Goal: Check status: Check status

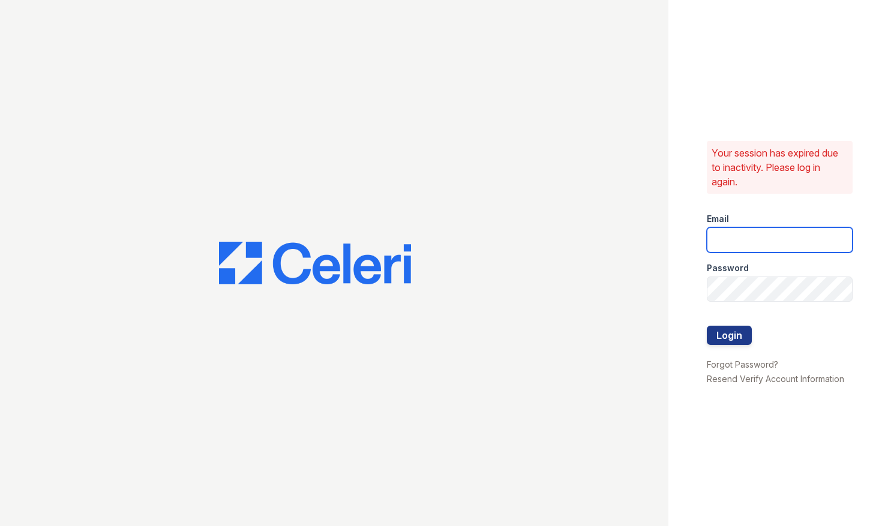
click at [795, 240] on input "email" at bounding box center [779, 239] width 146 height 25
type input "ssalazar@trinity-pm.com"
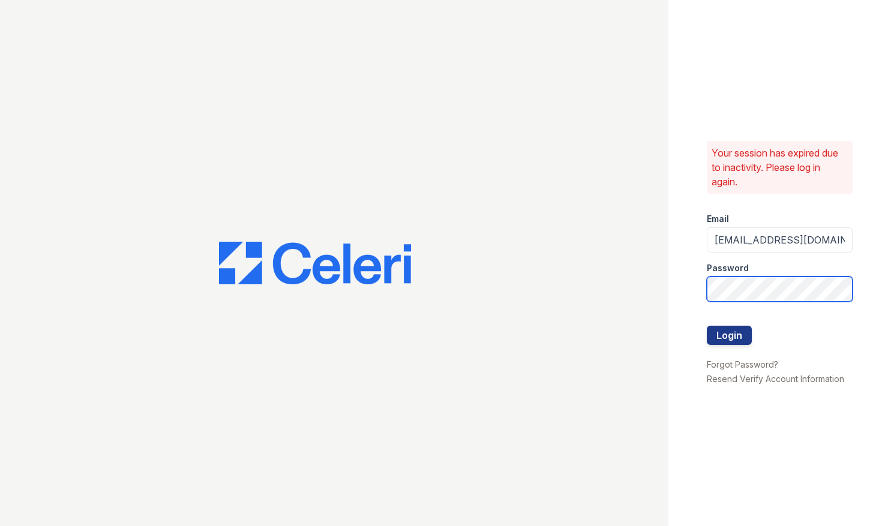
click at [706, 326] on button "Login" at bounding box center [728, 335] width 45 height 19
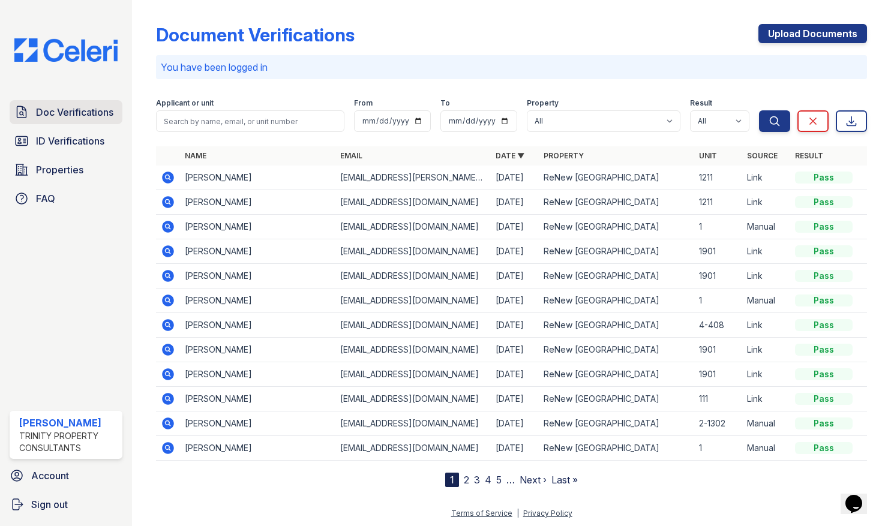
click at [42, 108] on span "Doc Verifications" at bounding box center [74, 112] width 77 height 14
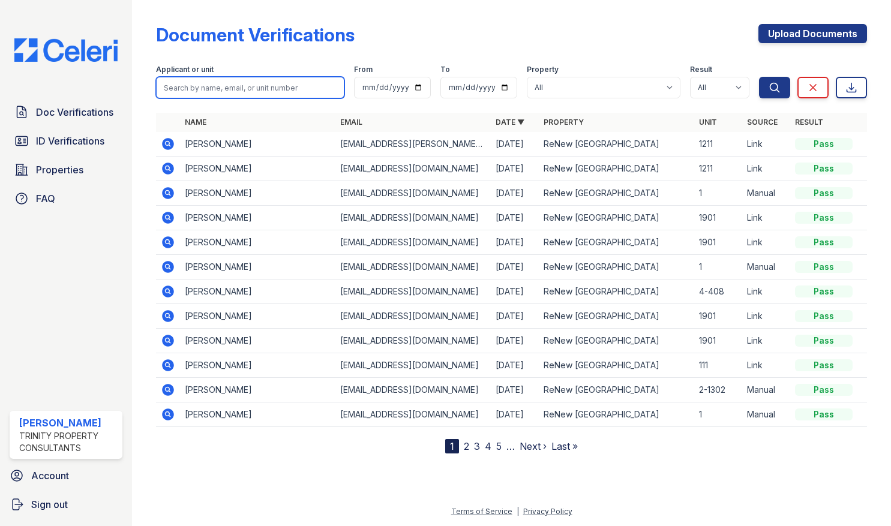
click at [204, 93] on input "search" at bounding box center [250, 88] width 188 height 22
type input "Marcin"
click at [759, 77] on button "Search" at bounding box center [774, 88] width 31 height 22
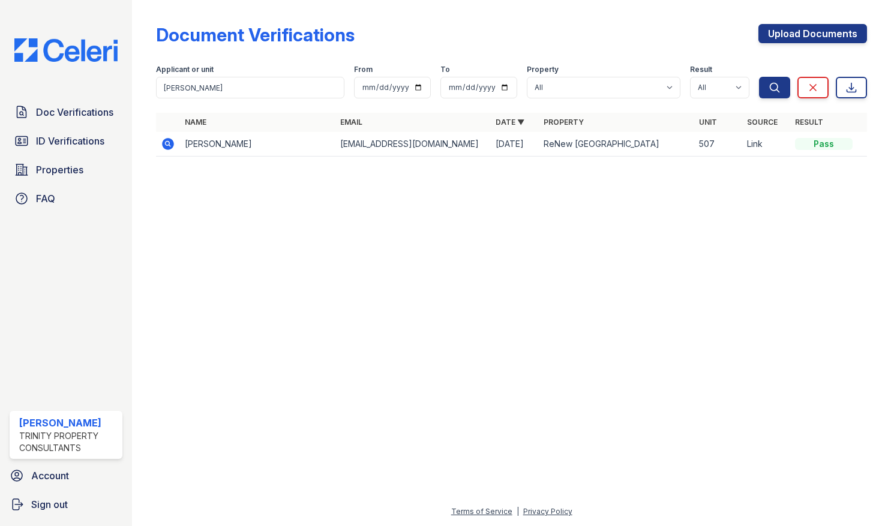
click at [169, 143] on icon at bounding box center [167, 143] width 3 height 3
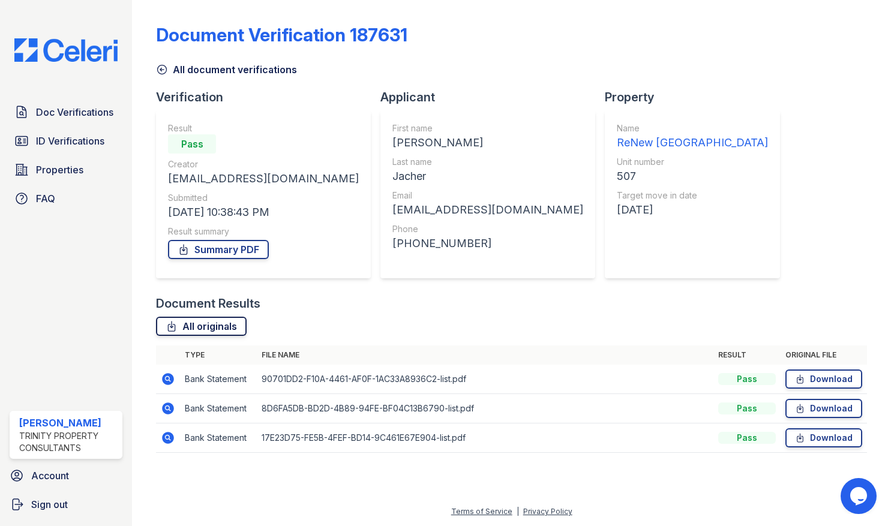
click at [209, 326] on link "All originals" at bounding box center [201, 326] width 91 height 19
click at [220, 253] on link "Summary PDF" at bounding box center [218, 249] width 101 height 19
click at [539, 342] on div "All originals Type File name Result Original file Bank Statement 90701DD2-F10A-…" at bounding box center [511, 391] width 711 height 148
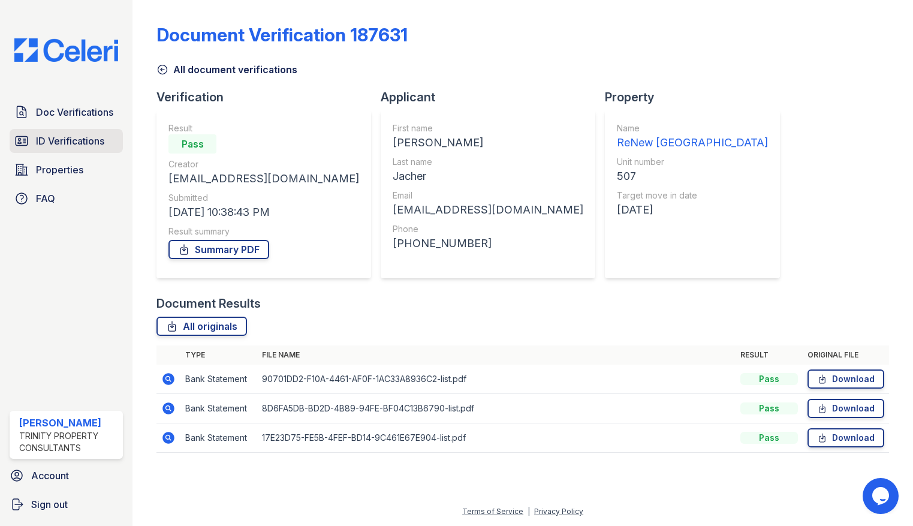
click at [76, 136] on span "ID Verifications" at bounding box center [70, 141] width 68 height 14
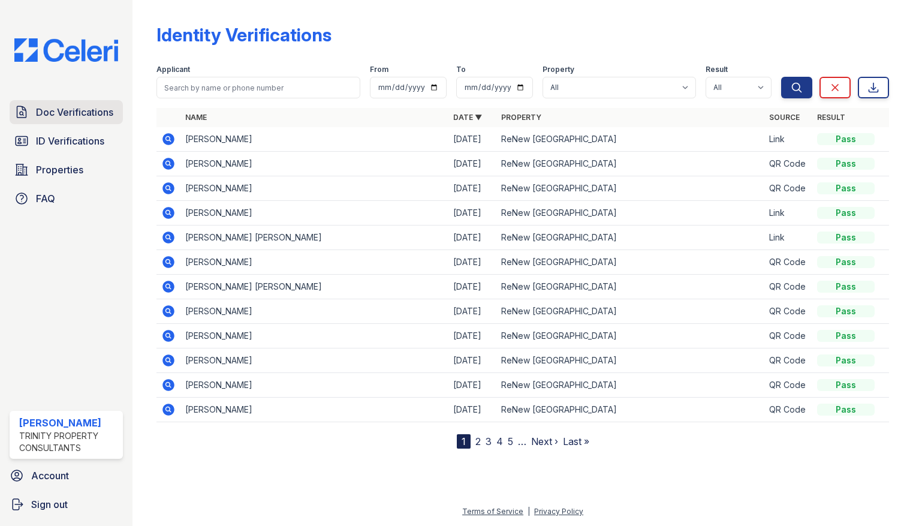
click at [88, 111] on span "Doc Verifications" at bounding box center [74, 112] width 77 height 14
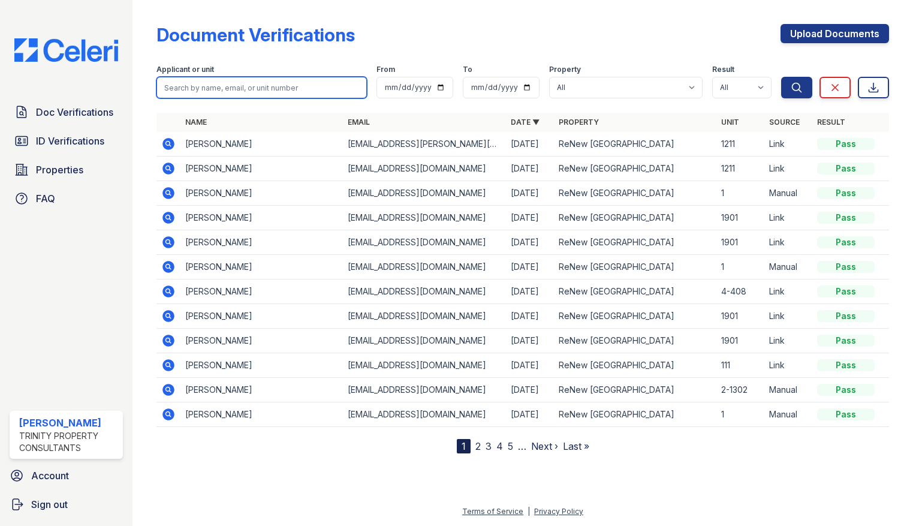
click at [222, 90] on input "search" at bounding box center [262, 88] width 210 height 22
type input "knoll"
click at [781, 77] on button "Search" at bounding box center [796, 88] width 31 height 22
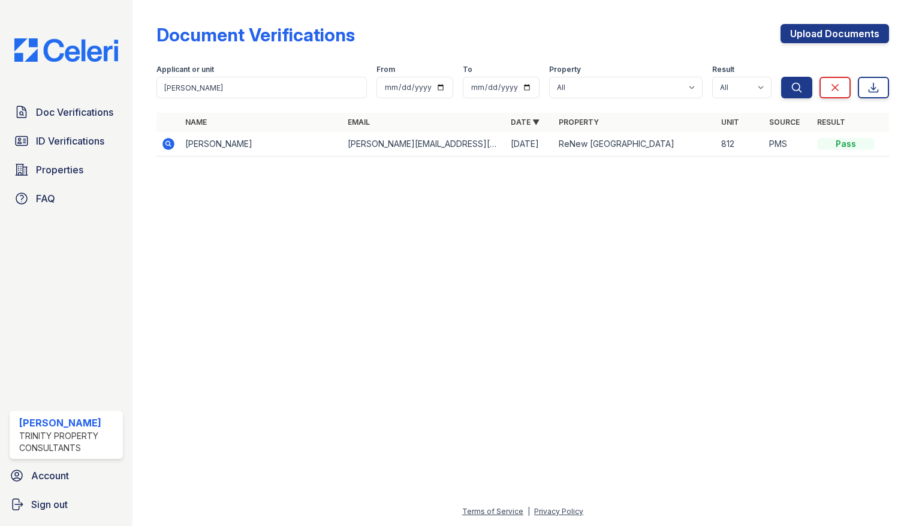
click at [166, 143] on icon at bounding box center [168, 144] width 14 height 14
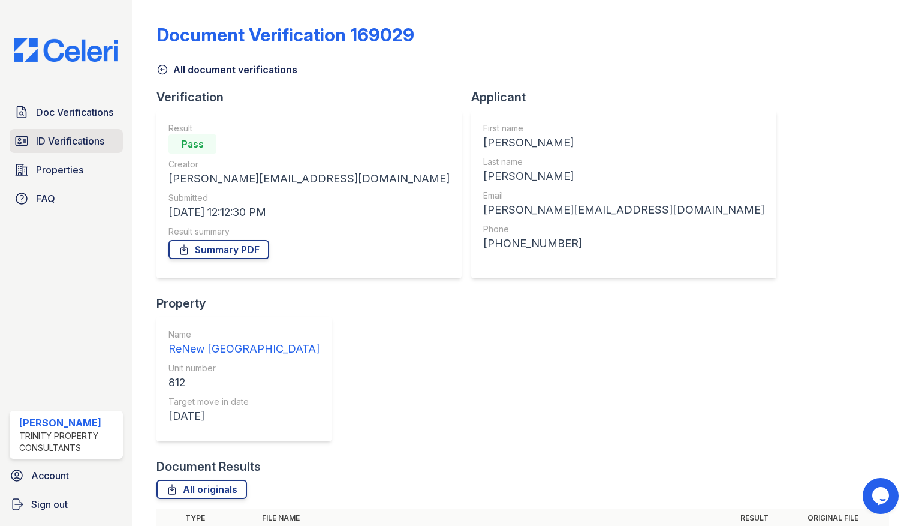
click at [73, 136] on span "ID Verifications" at bounding box center [70, 141] width 68 height 14
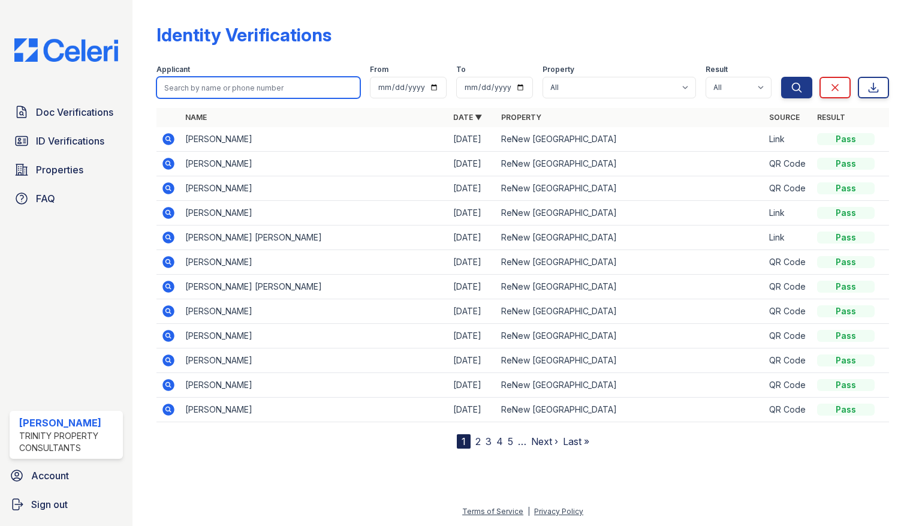
click at [224, 91] on input "search" at bounding box center [259, 88] width 204 height 22
type input "knoll"
click at [781, 77] on button "Search" at bounding box center [796, 88] width 31 height 22
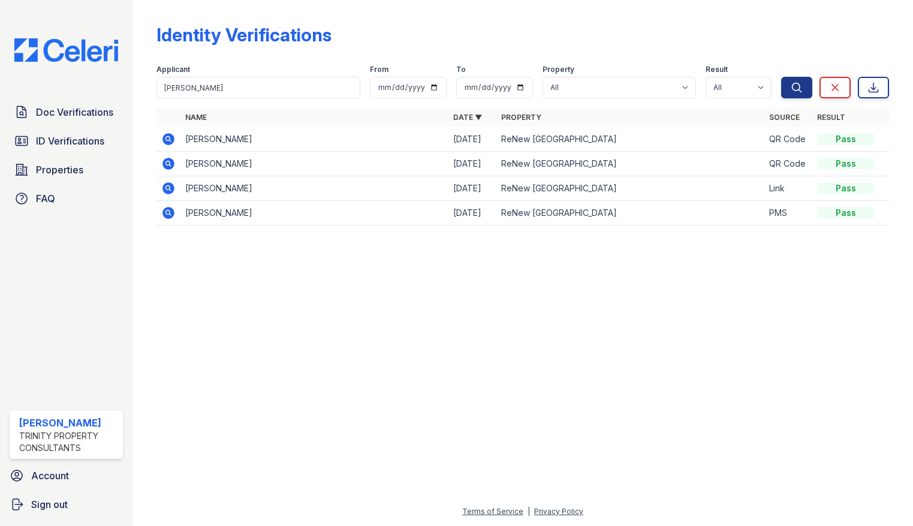
click at [167, 213] on icon at bounding box center [167, 211] width 3 height 3
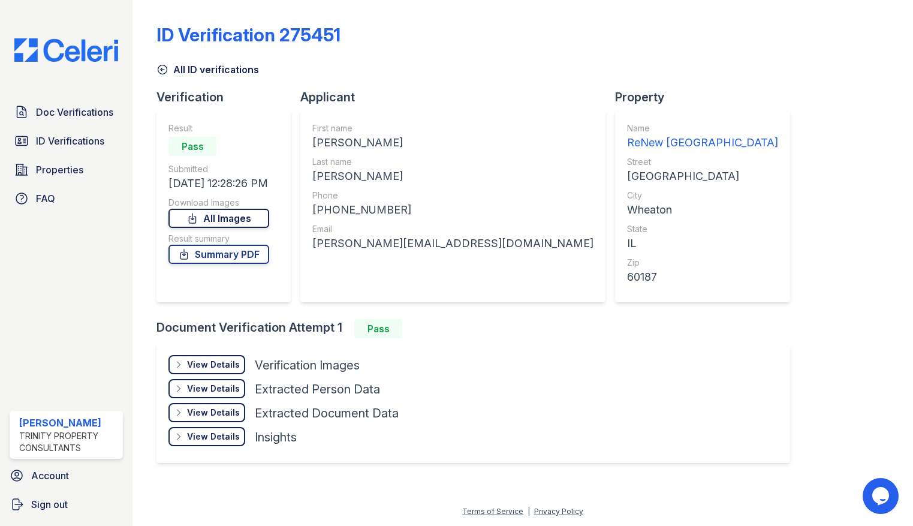
click at [230, 221] on link "All Images" at bounding box center [219, 218] width 101 height 19
click at [225, 252] on link "Summary PDF" at bounding box center [219, 254] width 101 height 19
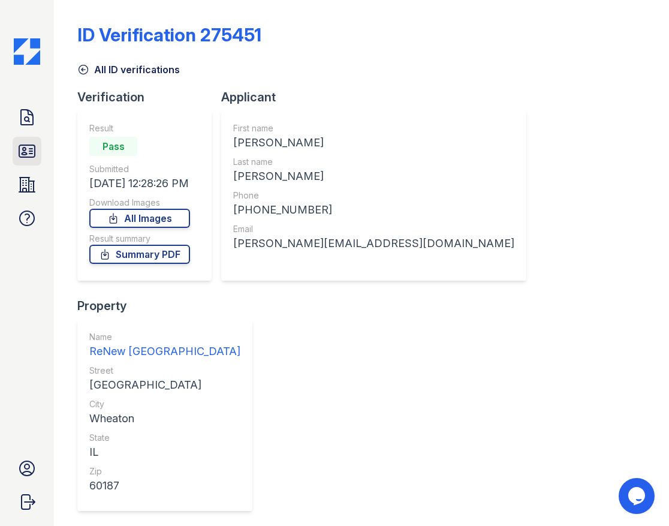
click at [22, 157] on icon at bounding box center [27, 151] width 16 height 12
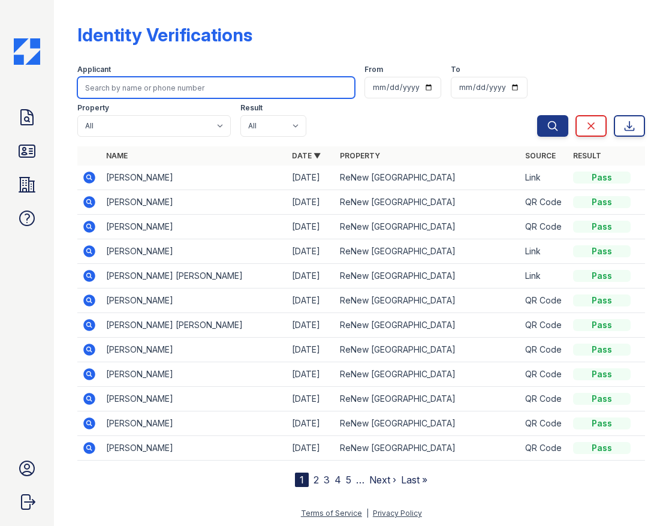
click at [126, 89] on input "search" at bounding box center [216, 88] width 278 height 22
click at [142, 82] on input "search" at bounding box center [216, 88] width 278 height 22
type input "[PERSON_NAME]"
click at [537, 115] on button "Search" at bounding box center [552, 126] width 31 height 22
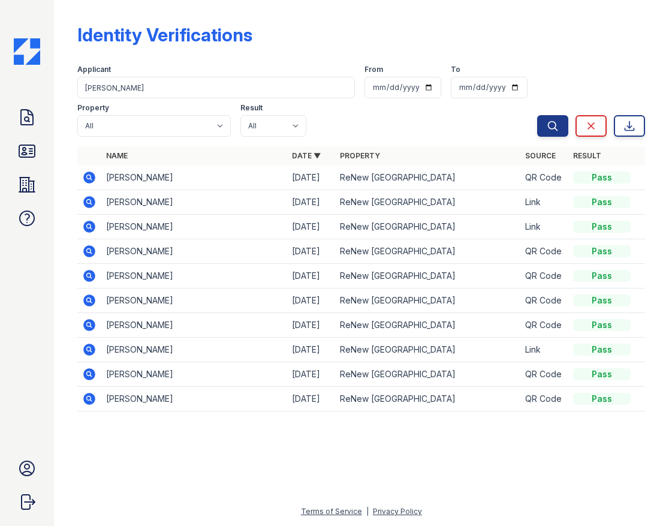
click at [84, 181] on icon at bounding box center [89, 177] width 14 height 14
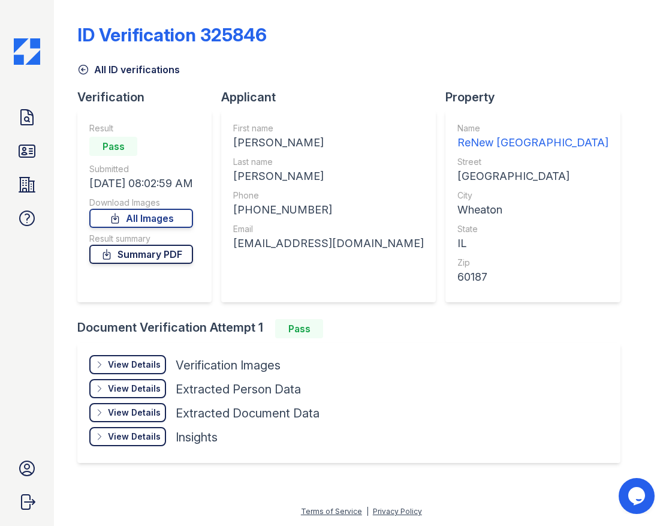
click at [142, 254] on link "Summary PDF" at bounding box center [141, 254] width 104 height 19
click at [22, 119] on icon at bounding box center [26, 117] width 19 height 19
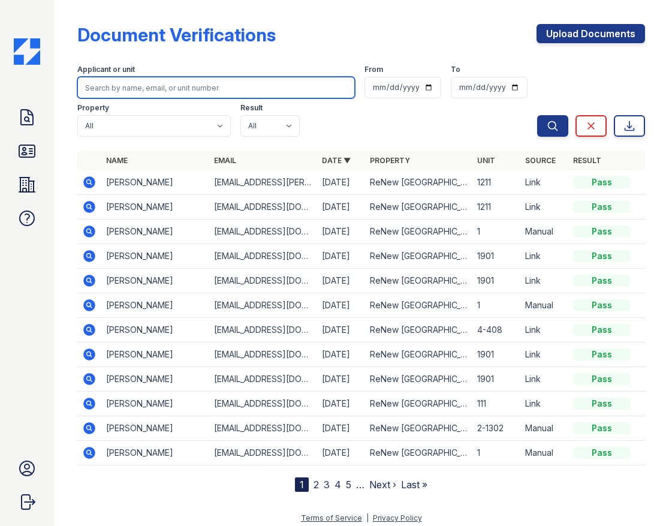
drag, startPoint x: 187, startPoint y: 99, endPoint x: 195, endPoint y: 90, distance: 12.3
click at [195, 90] on input "search" at bounding box center [216, 88] width 278 height 22
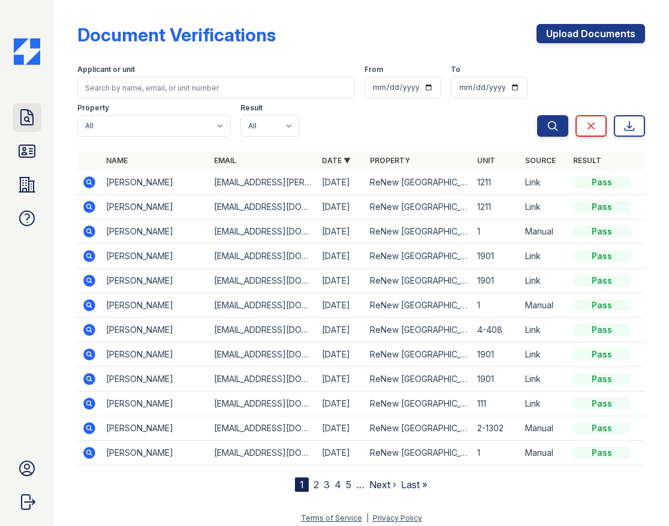
click at [31, 122] on icon at bounding box center [26, 117] width 19 height 19
type input "marcin"
click at [537, 115] on button "Search" at bounding box center [552, 126] width 31 height 22
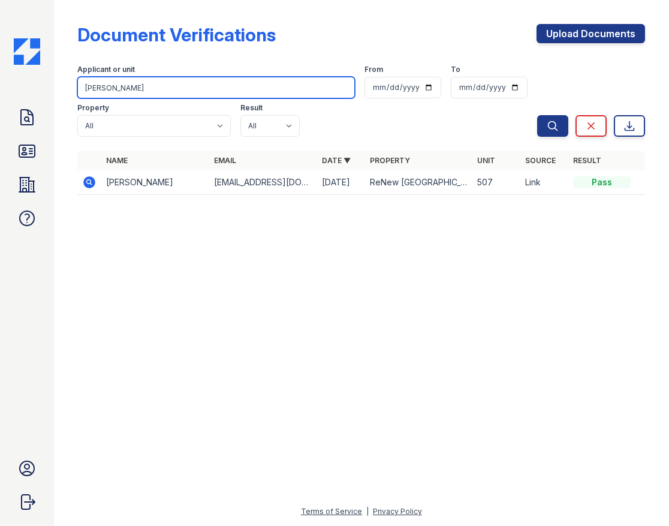
drag, startPoint x: 119, startPoint y: 88, endPoint x: 46, endPoint y: 109, distance: 75.5
click at [46, 109] on div "Doc Verifications ID Verifications Properties FAQ Sergio Salazar Trinity Proper…" at bounding box center [334, 263] width 669 height 526
type input "jacher"
click at [537, 115] on button "Search" at bounding box center [552, 126] width 31 height 22
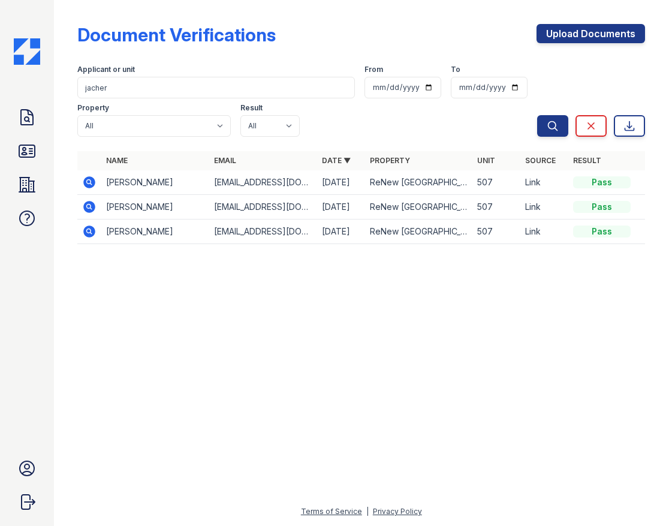
click at [91, 181] on icon at bounding box center [89, 182] width 14 height 14
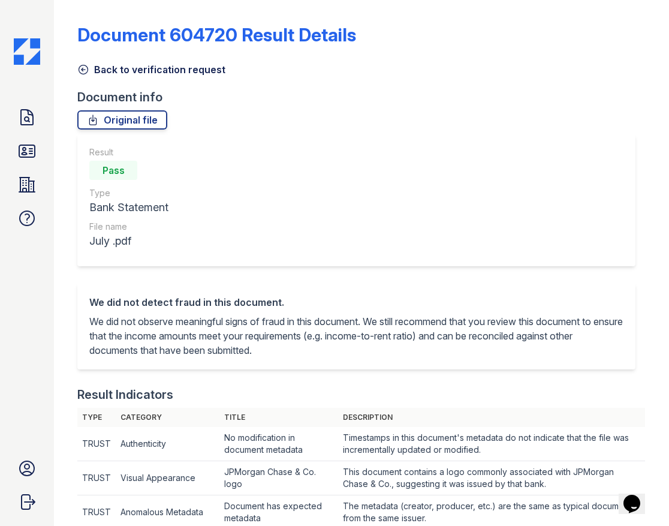
click at [84, 69] on icon at bounding box center [83, 70] width 12 height 12
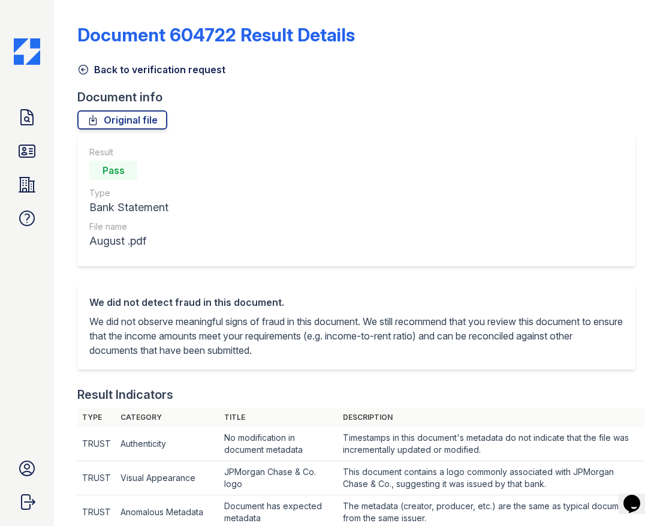
click at [80, 67] on icon at bounding box center [83, 69] width 9 height 9
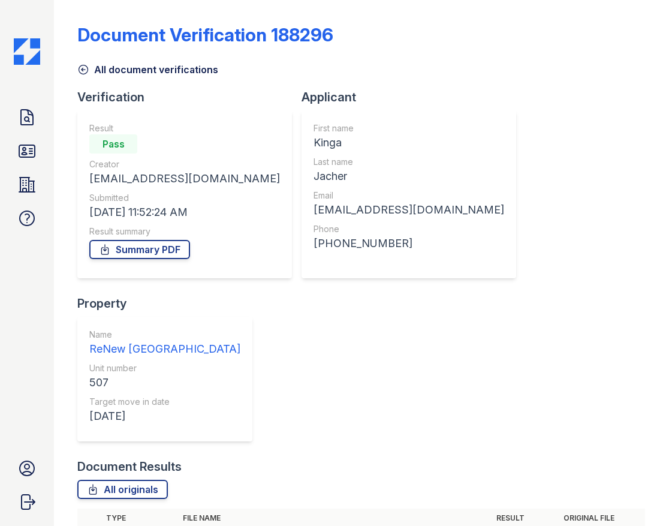
click at [352, 111] on div "First name Kinga Last name Jacher Email kingajacher02@gmail.com Phone +16303799…" at bounding box center [409, 194] width 215 height 168
click at [80, 70] on icon at bounding box center [83, 70] width 12 height 12
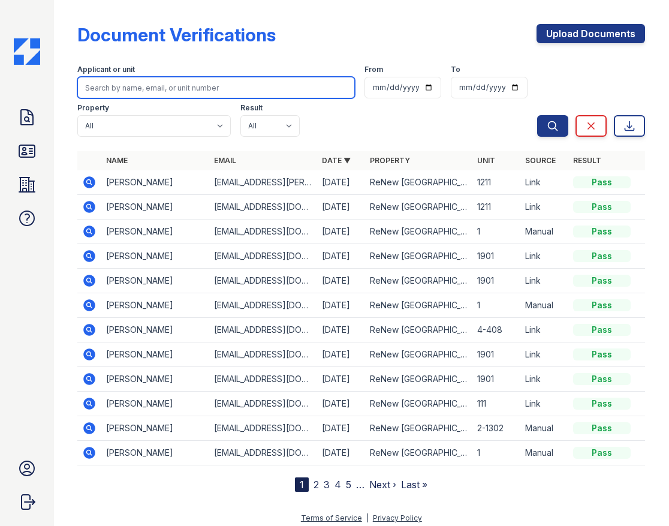
click at [166, 82] on input "search" at bounding box center [216, 88] width 278 height 22
type input "jacher"
click at [537, 115] on button "Search" at bounding box center [552, 126] width 31 height 22
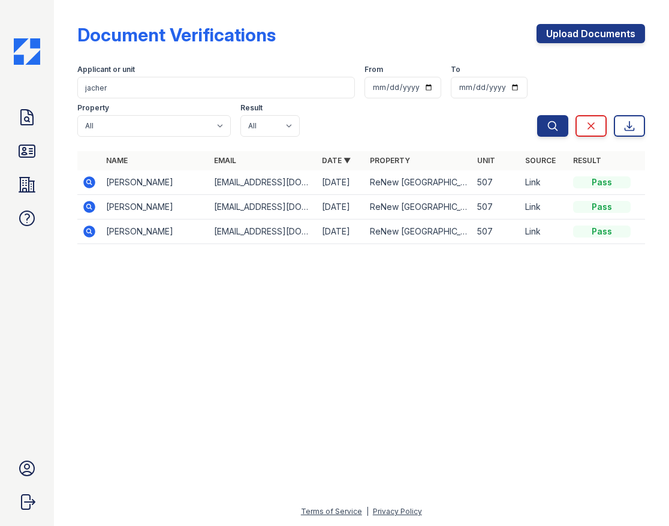
click at [365, 39] on div "Document Verifications Upload Documents" at bounding box center [361, 39] width 568 height 31
click at [395, 36] on div "Document Verifications Upload Documents" at bounding box center [361, 39] width 568 height 31
click at [389, 23] on div "Document Verifications Upload Documents Filter Applicant or unit jacher From To…" at bounding box center [361, 130] width 568 height 251
click at [87, 234] on icon at bounding box center [90, 231] width 12 height 12
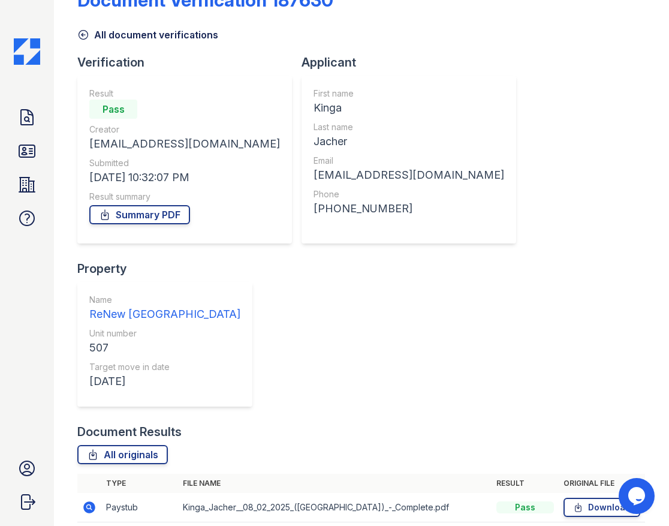
scroll to position [68, 0]
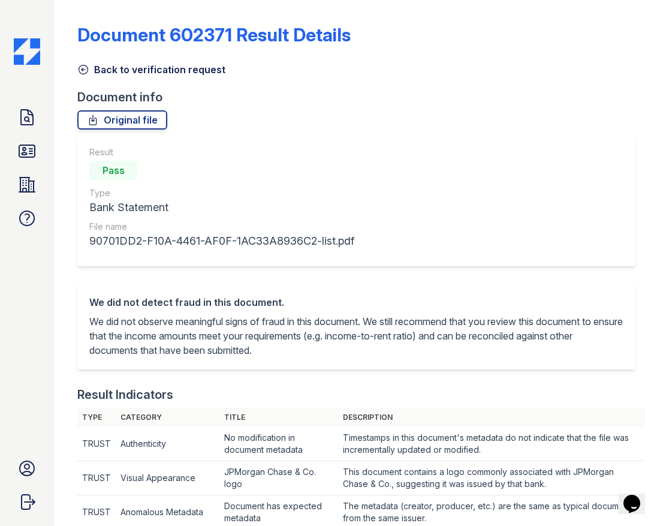
click at [83, 72] on icon at bounding box center [83, 70] width 12 height 12
